Goal: Use online tool/utility

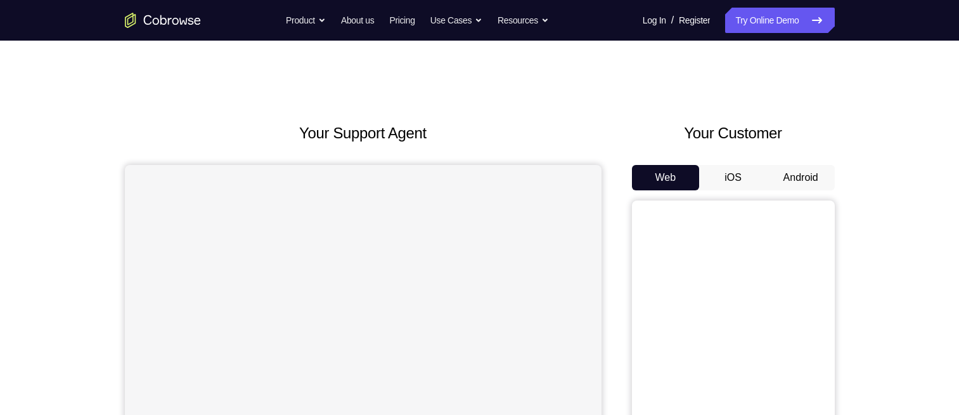
scroll to position [91, 0]
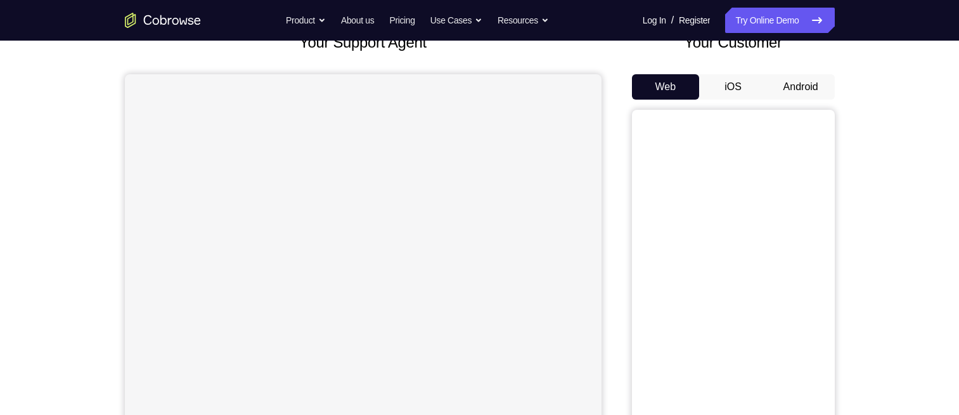
click at [789, 93] on button "Android" at bounding box center [801, 86] width 68 height 25
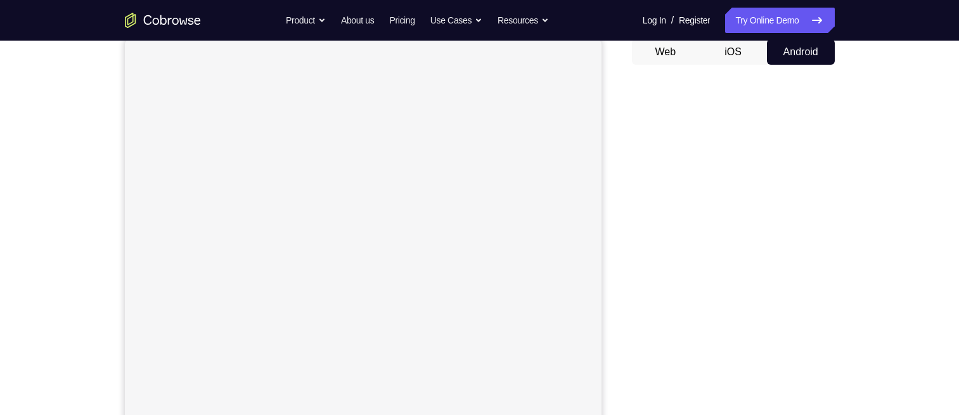
scroll to position [124, 0]
click at [792, 65] on button "Android" at bounding box center [801, 53] width 68 height 25
click at [790, 56] on button "Android" at bounding box center [801, 53] width 68 height 25
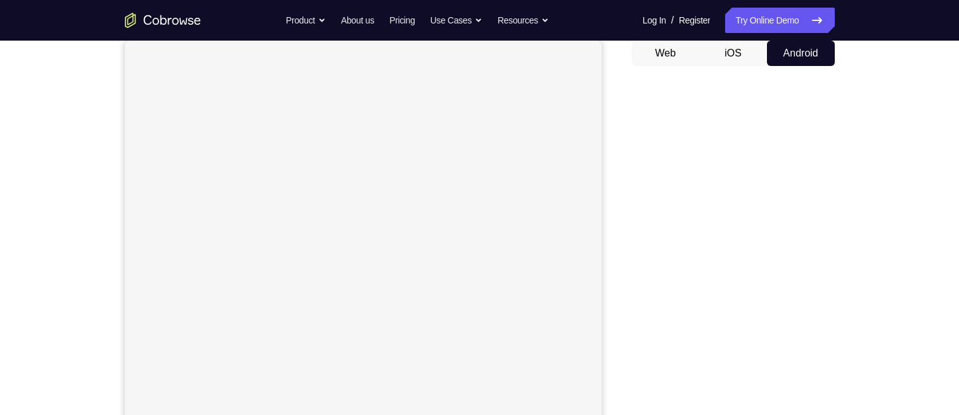
click at [747, 57] on button "iOS" at bounding box center [733, 53] width 68 height 25
click at [809, 49] on button "Android" at bounding box center [801, 53] width 68 height 25
